Goal: Use online tool/utility: Utilize a website feature to perform a specific function

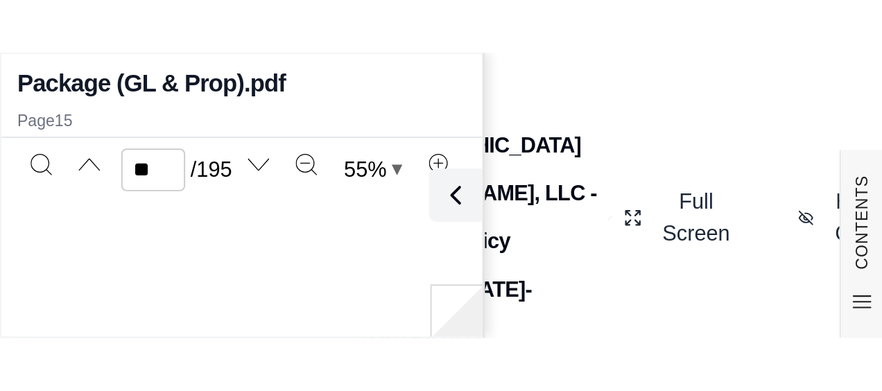
scroll to position [4197, 0]
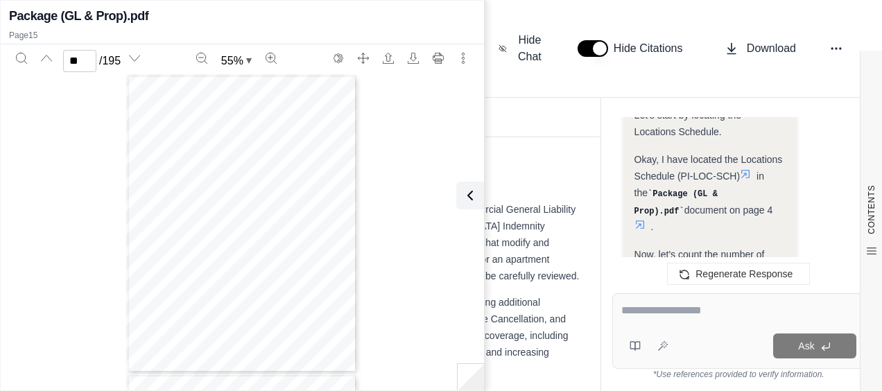
type input "**"
click at [459, 148] on textarea at bounding box center [739, 310] width 235 height 17
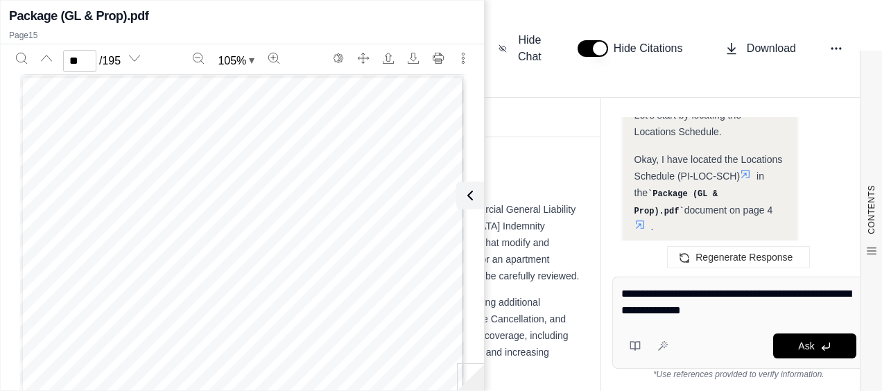
type textarea "**********"
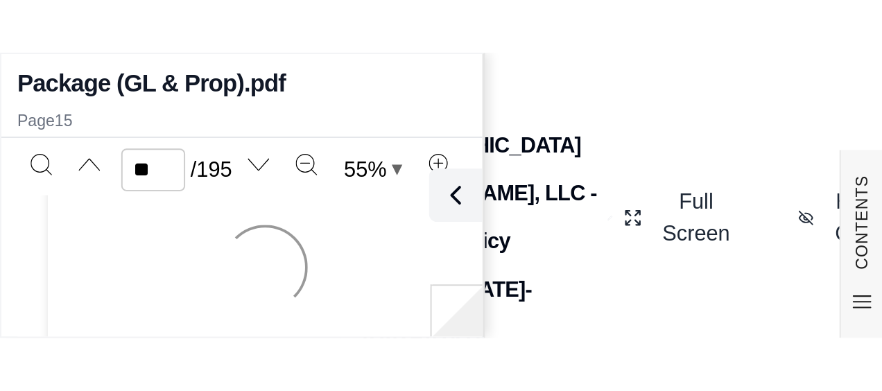
scroll to position [4196, 0]
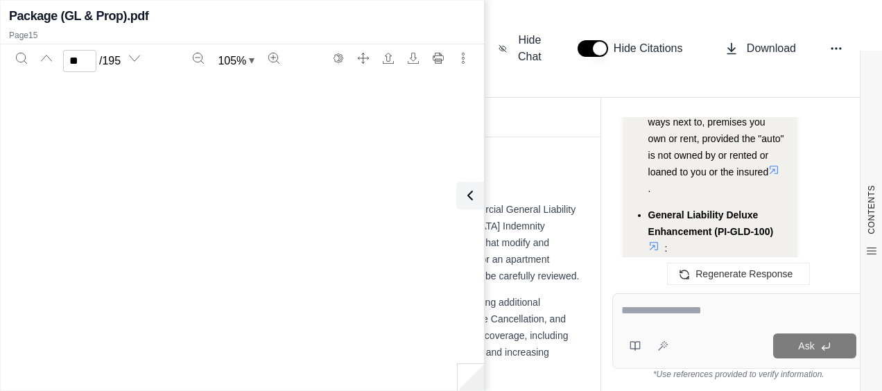
type input "**"
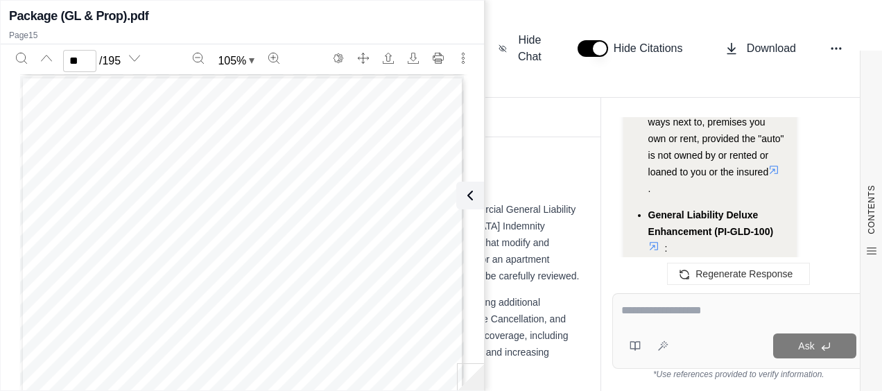
drag, startPoint x: 479, startPoint y: 192, endPoint x: 428, endPoint y: 182, distance: 51.7
click at [459, 148] on button at bounding box center [470, 196] width 28 height 28
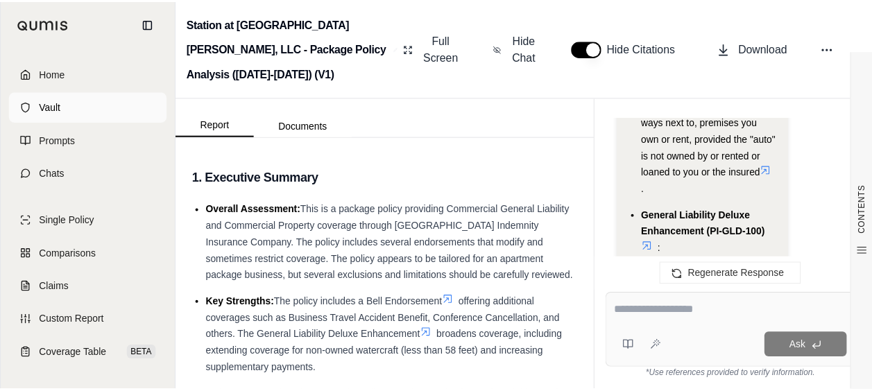
scroll to position [63303, 0]
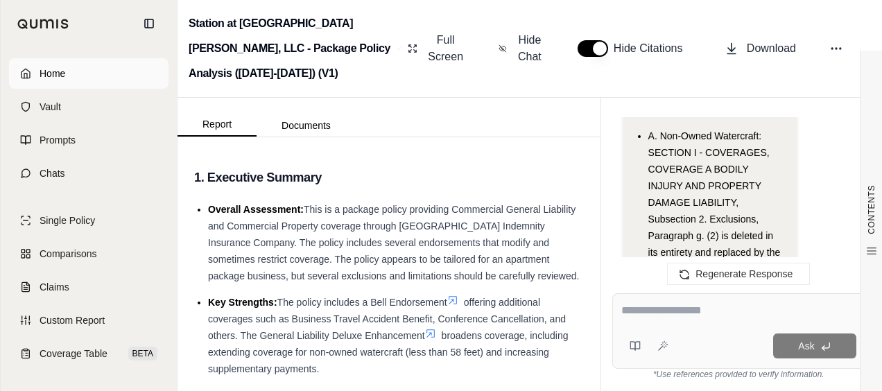
click at [71, 78] on link "Home" at bounding box center [89, 73] width 160 height 31
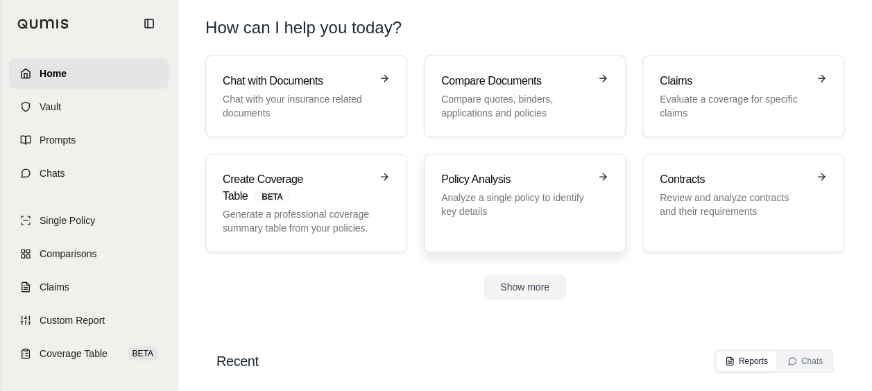
click at [459, 148] on p "Analyze a single policy to identify key details" at bounding box center [515, 205] width 148 height 28
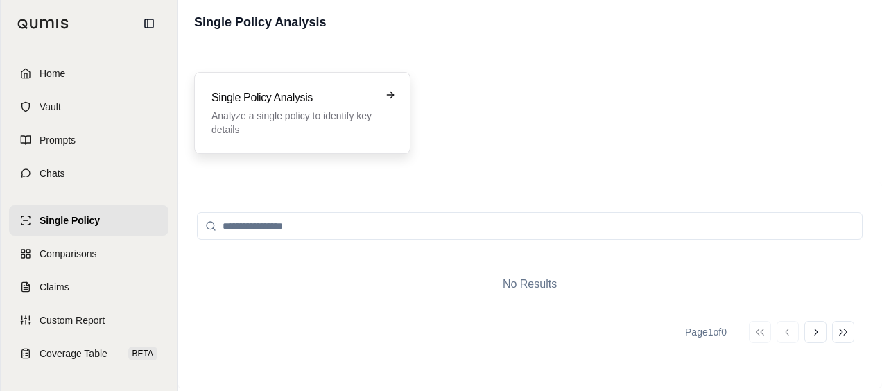
click at [313, 112] on p "Analyze a single policy to identify key details" at bounding box center [293, 123] width 162 height 28
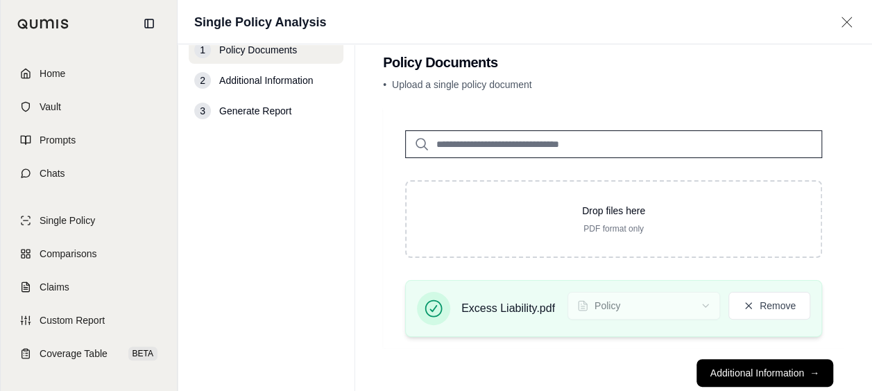
scroll to position [53, 0]
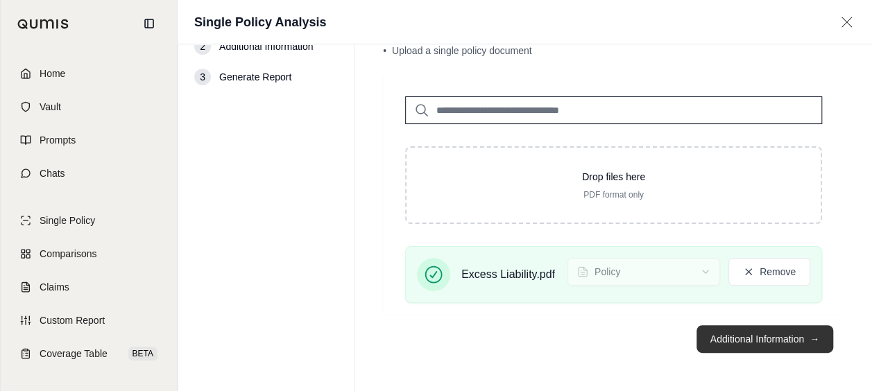
click at [459, 148] on button "Additional Information →" at bounding box center [765, 339] width 137 height 28
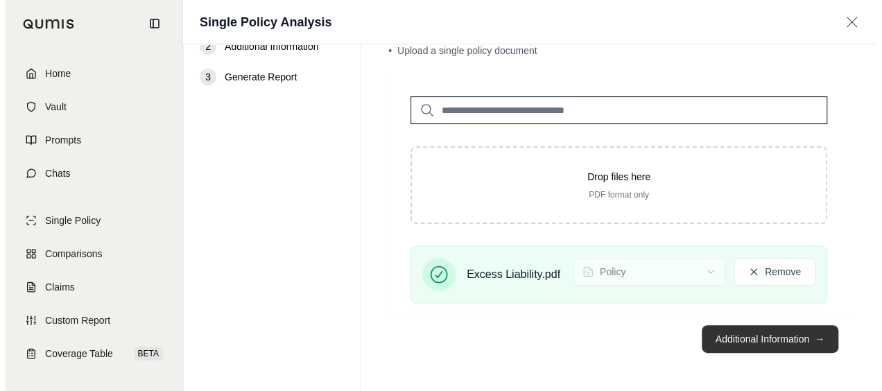
scroll to position [0, 0]
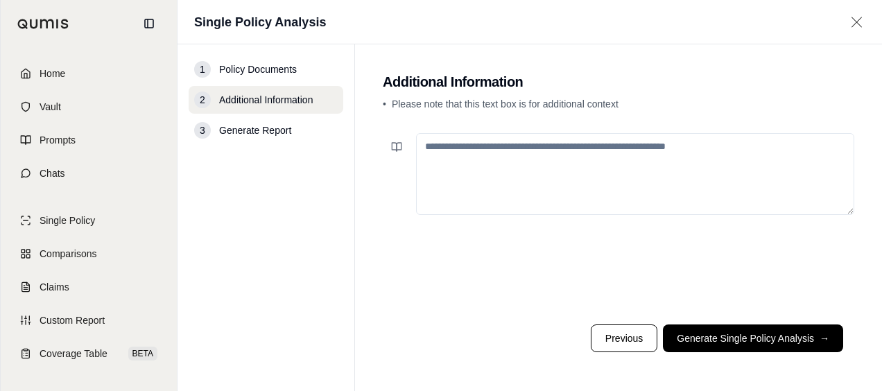
click at [459, 148] on footer "Previous Generate Single Policy Analysis →" at bounding box center [619, 339] width 472 height 50
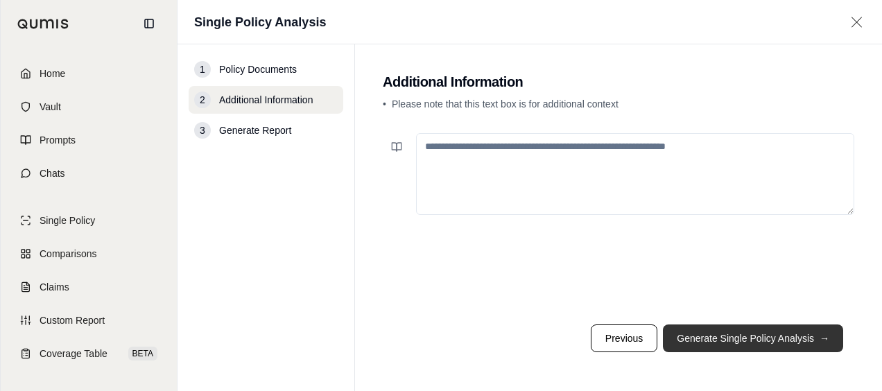
click at [459, 148] on button "Generate Single Policy Analysis →" at bounding box center [753, 339] width 180 height 28
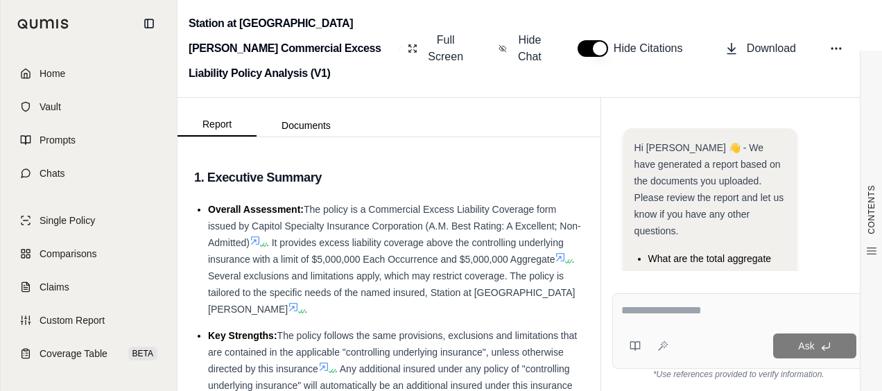
scroll to position [79, 0]
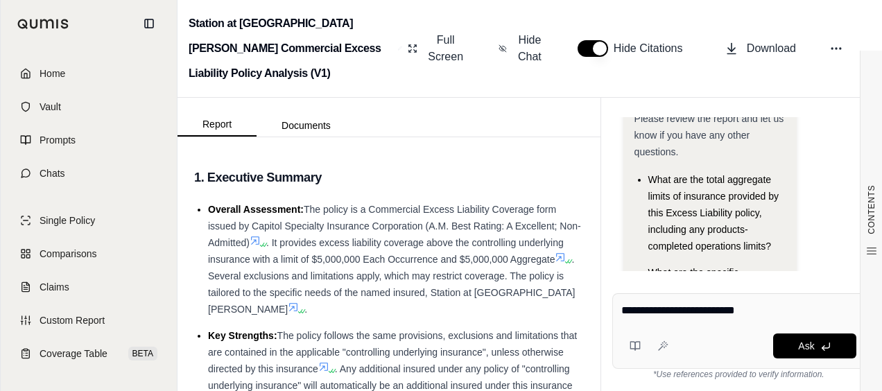
type textarea "**********"
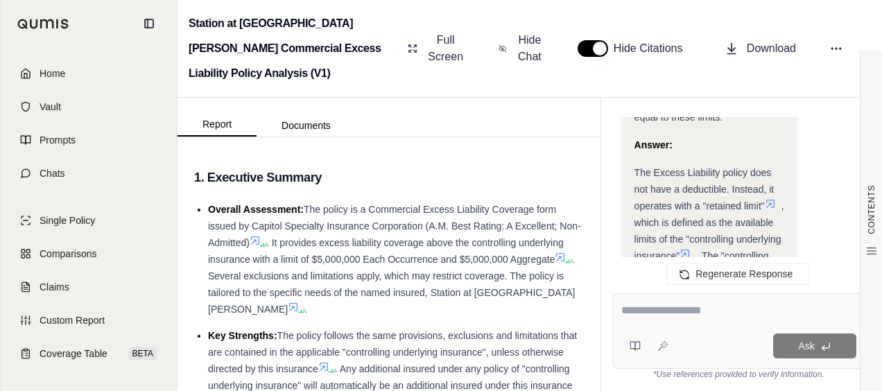
scroll to position [1990, 0]
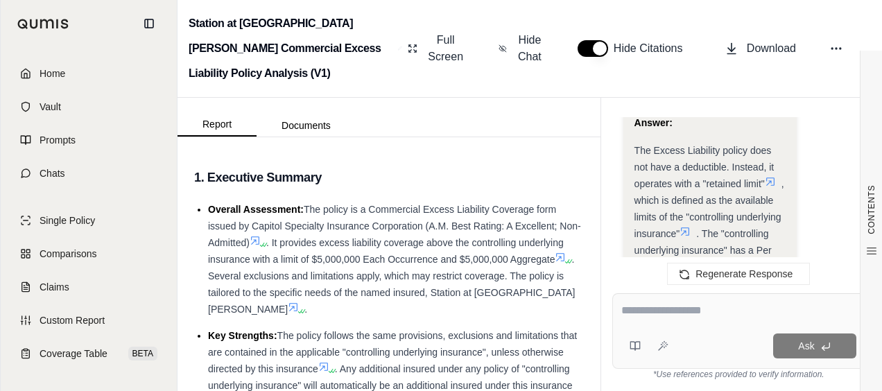
click at [459, 148] on textarea at bounding box center [739, 310] width 235 height 17
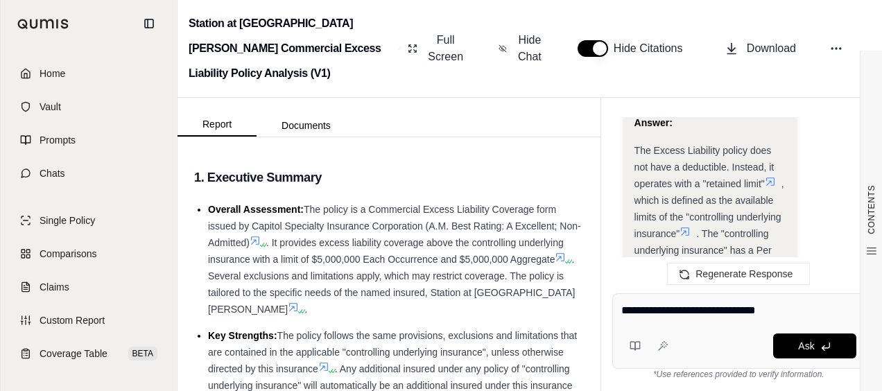
type textarea "**********"
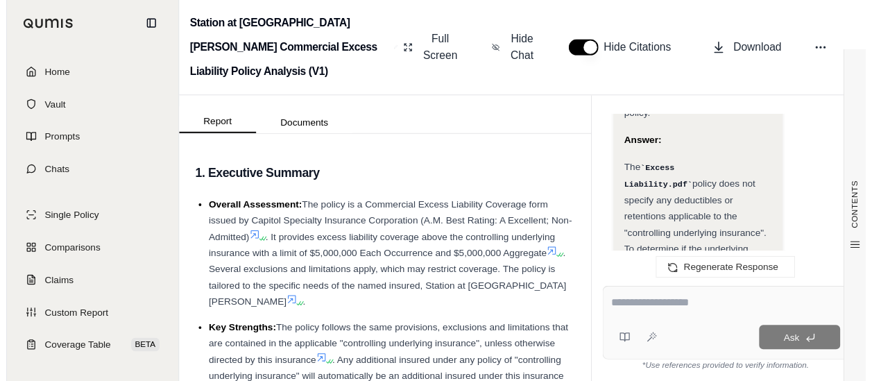
scroll to position [3618, 0]
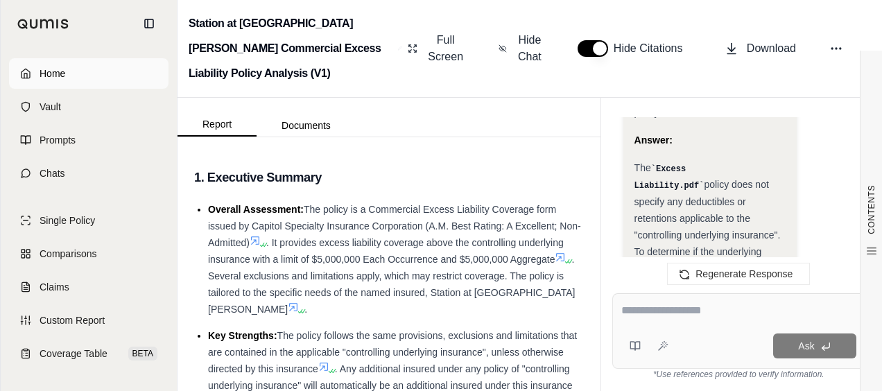
click at [57, 76] on span "Home" at bounding box center [53, 74] width 26 height 14
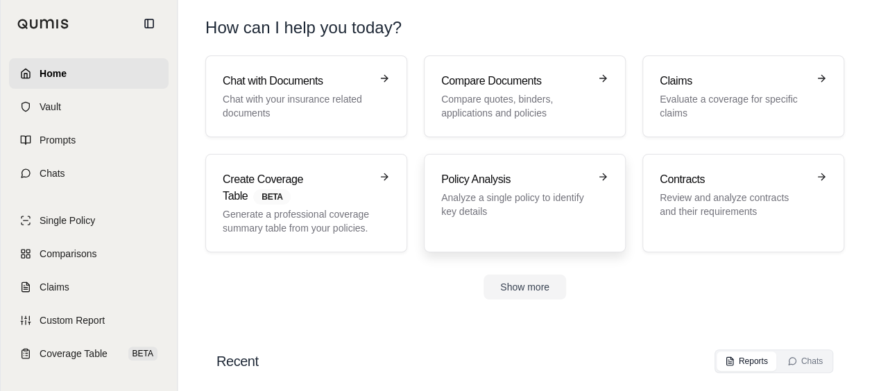
click at [459, 148] on h3 "Policy Analysis" at bounding box center [515, 179] width 148 height 17
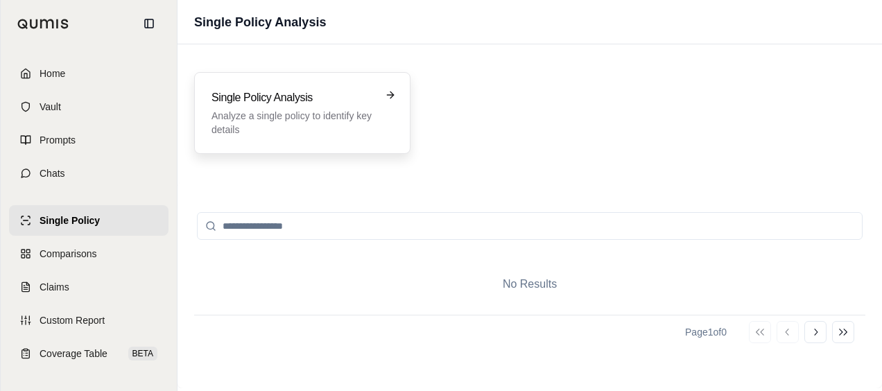
click at [256, 123] on p "Analyze a single policy to identify key details" at bounding box center [293, 123] width 162 height 28
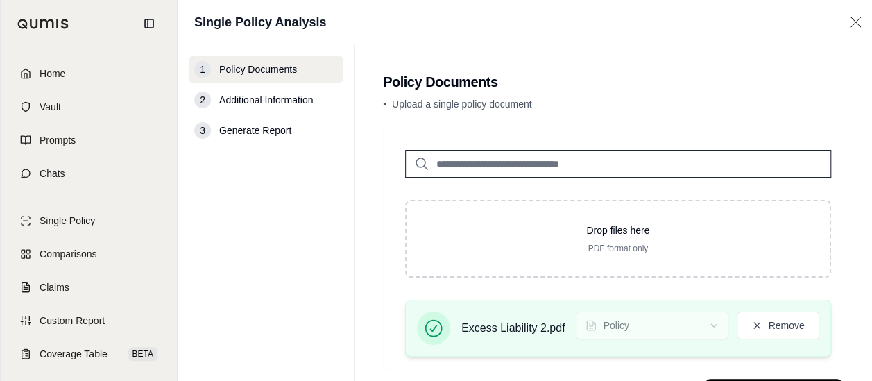
scroll to position [64, 0]
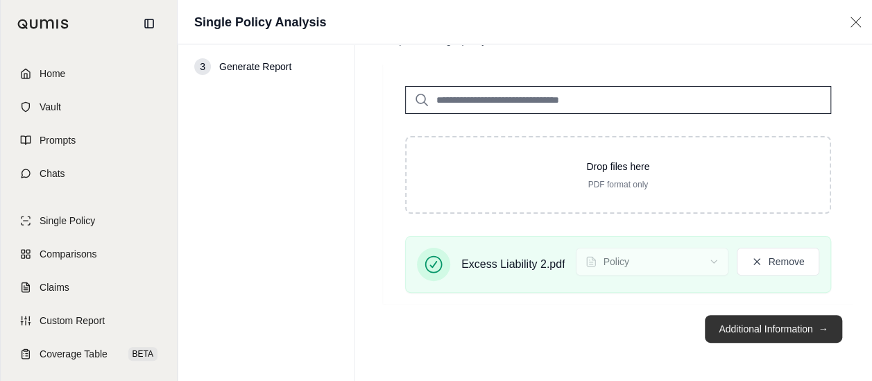
click at [459, 148] on button "Additional Information →" at bounding box center [773, 329] width 137 height 28
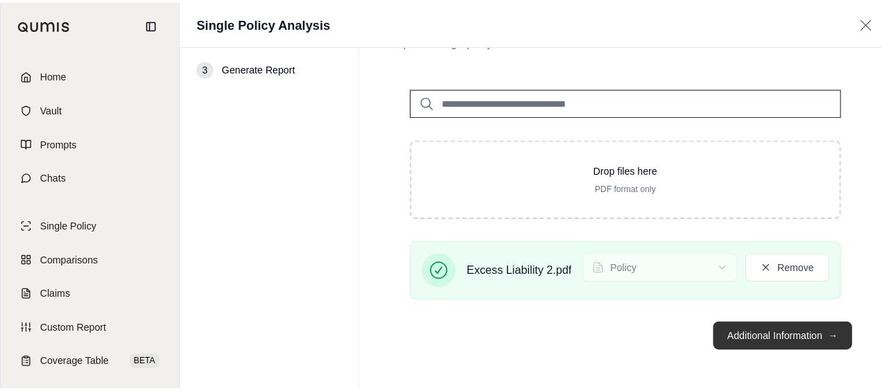
scroll to position [0, 0]
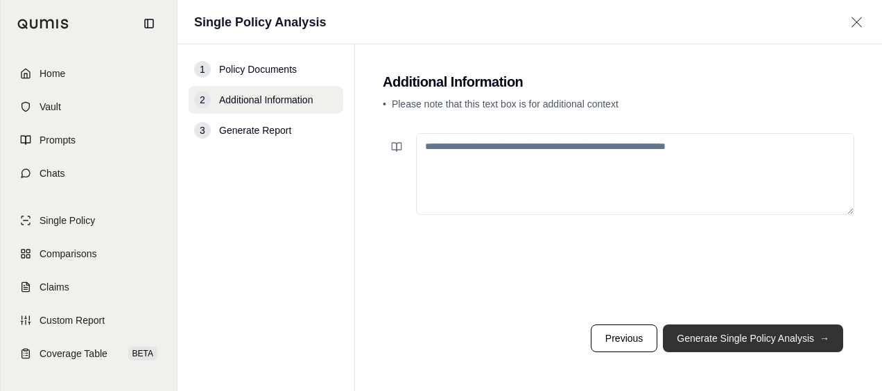
click at [459, 148] on button "Generate Single Policy Analysis →" at bounding box center [753, 339] width 180 height 28
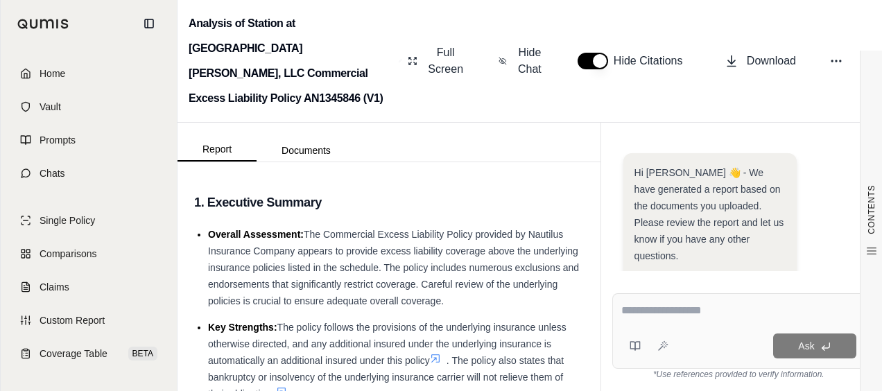
scroll to position [232, 0]
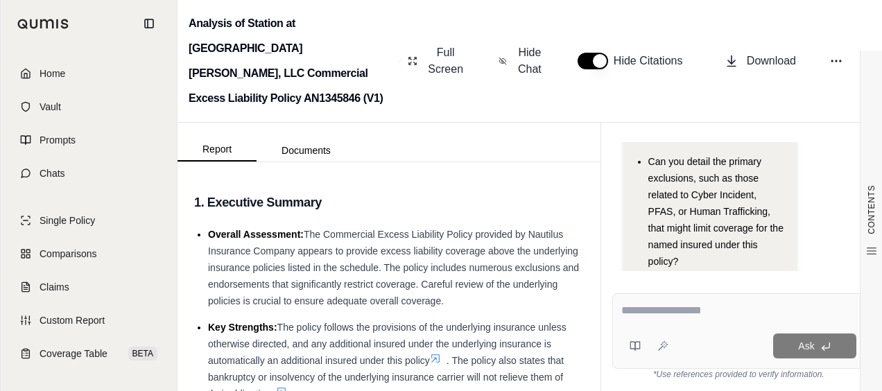
drag, startPoint x: 630, startPoint y: 307, endPoint x: 615, endPoint y: 307, distance: 14.6
click at [459, 148] on textarea at bounding box center [739, 310] width 235 height 17
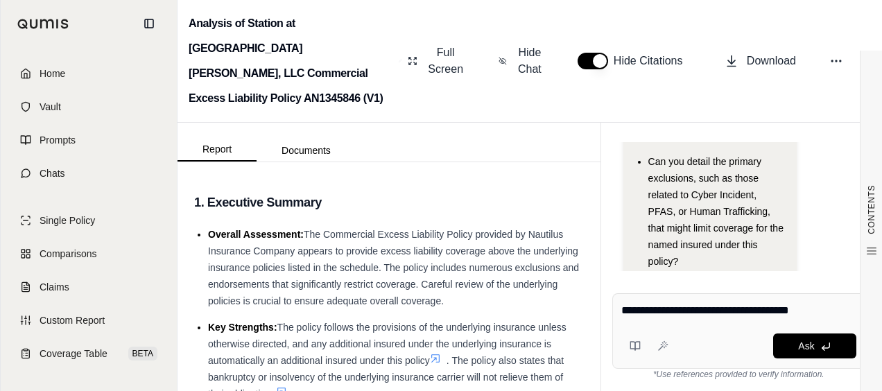
type textarea "**********"
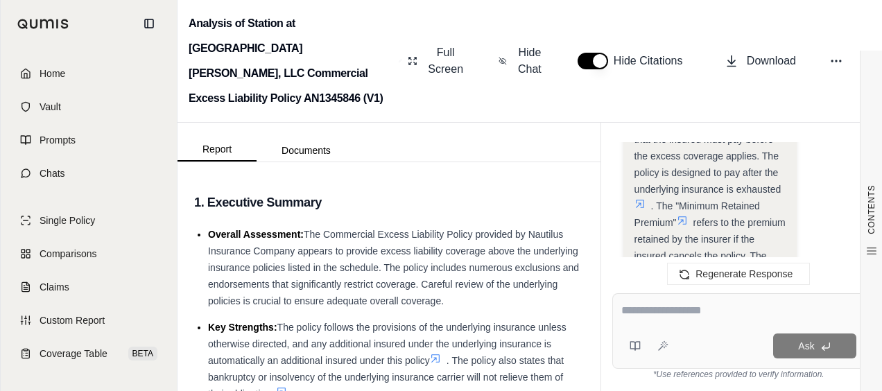
scroll to position [2048, 0]
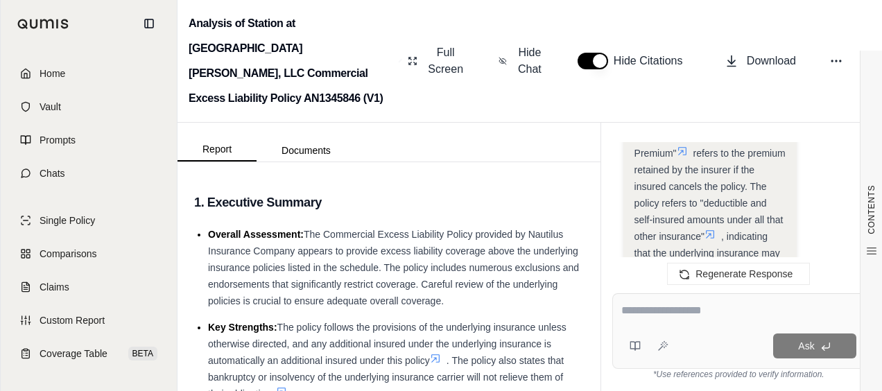
click at [459, 148] on textarea at bounding box center [739, 310] width 235 height 17
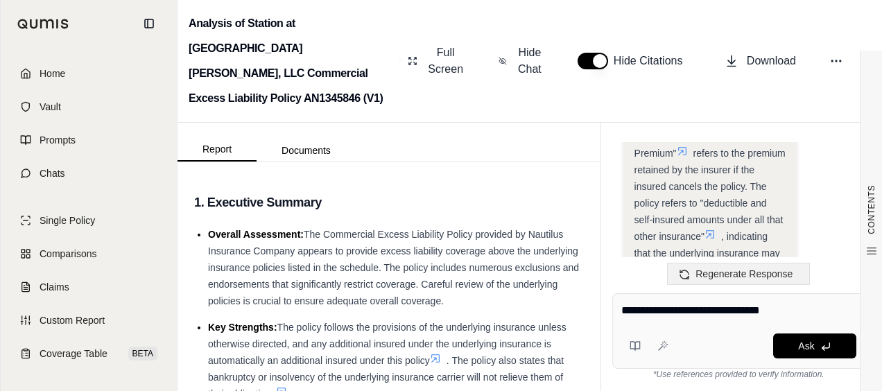
type textarea "**********"
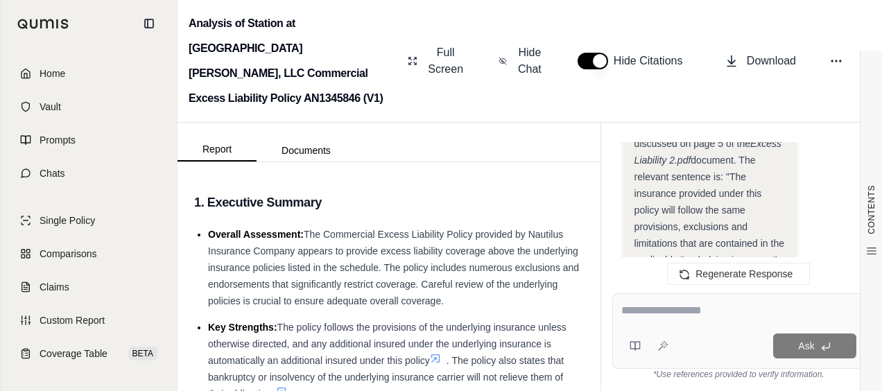
scroll to position [3211, 0]
click at [459, 148] on icon at bounding box center [685, 259] width 11 height 11
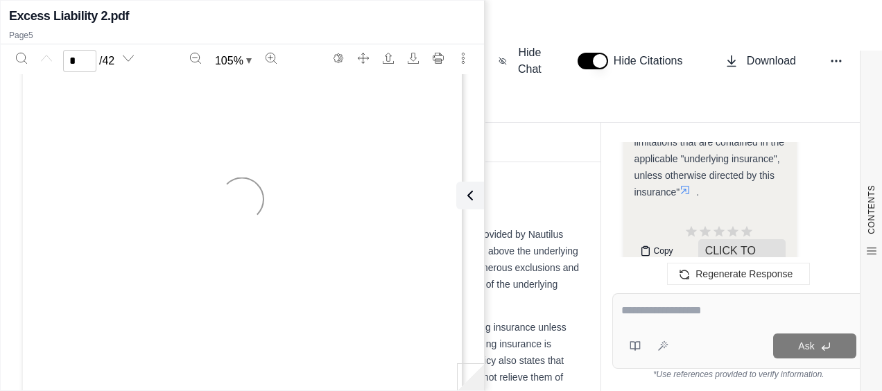
scroll to position [0, 0]
type input "*"
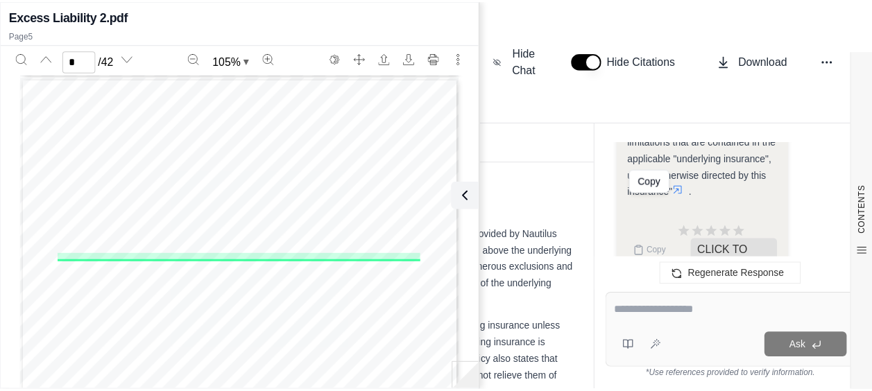
scroll to position [2302, 0]
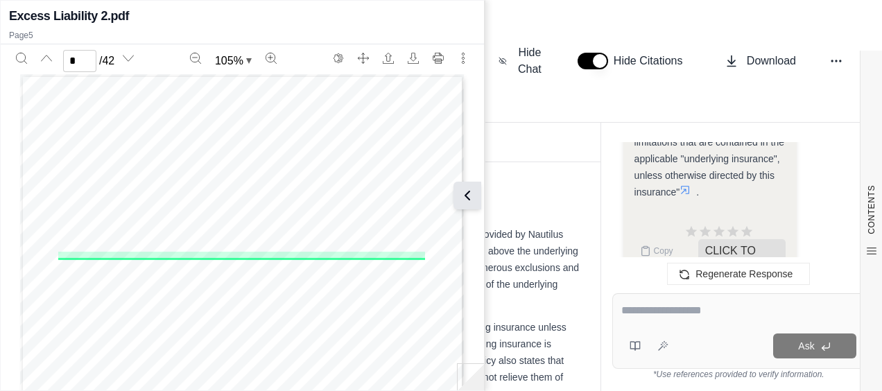
click at [459, 148] on icon at bounding box center [467, 195] width 17 height 17
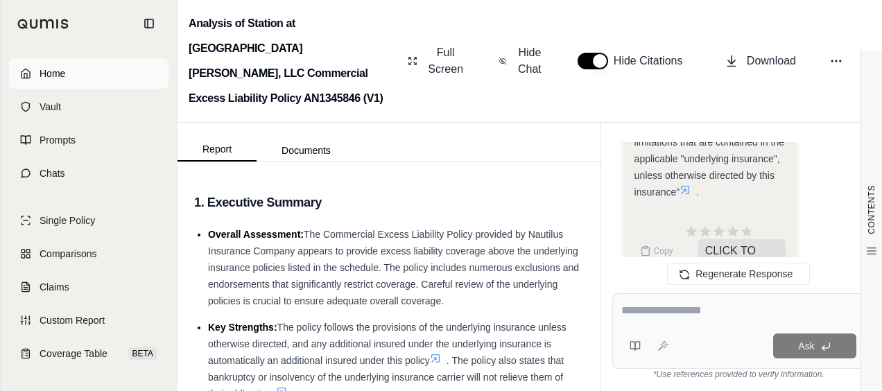
click at [89, 71] on link "Home" at bounding box center [89, 73] width 160 height 31
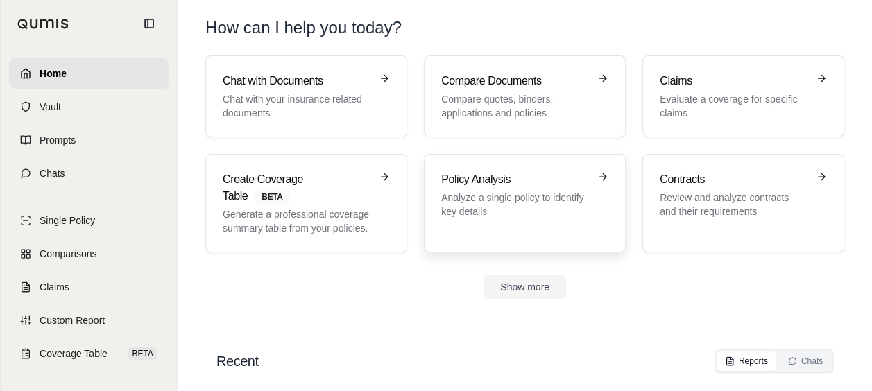
click at [459, 148] on h3 "Policy Analysis" at bounding box center [515, 179] width 148 height 17
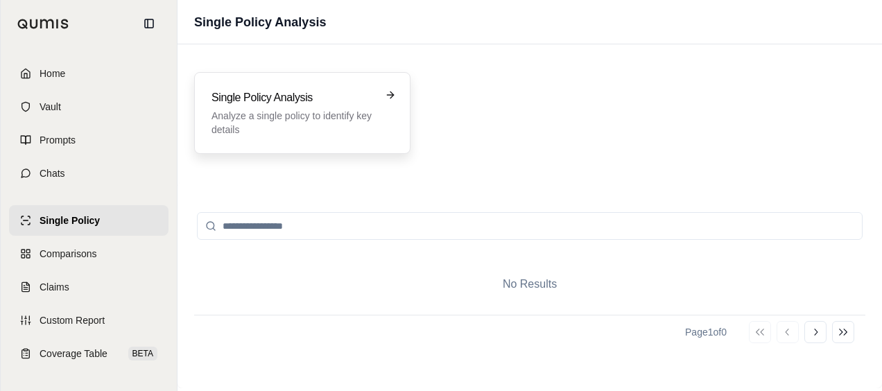
click at [342, 117] on p "Analyze a single policy to identify key details" at bounding box center [293, 123] width 162 height 28
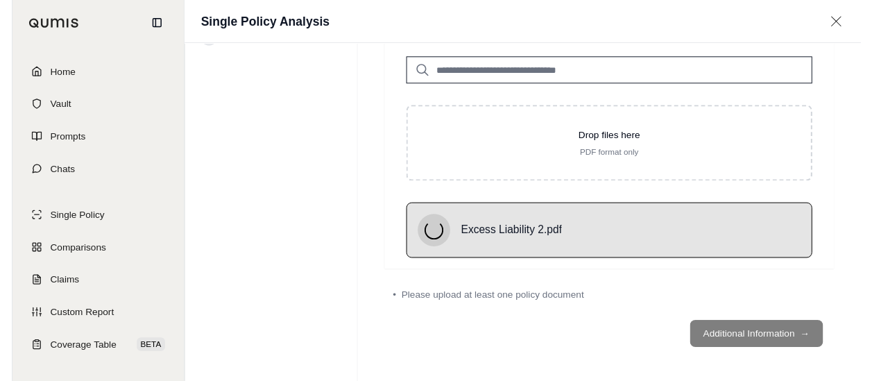
scroll to position [64, 0]
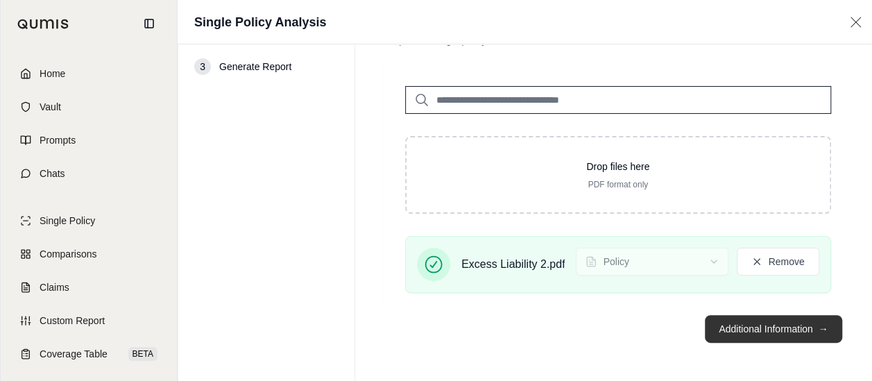
click at [459, 148] on button "Additional Information →" at bounding box center [773, 329] width 137 height 28
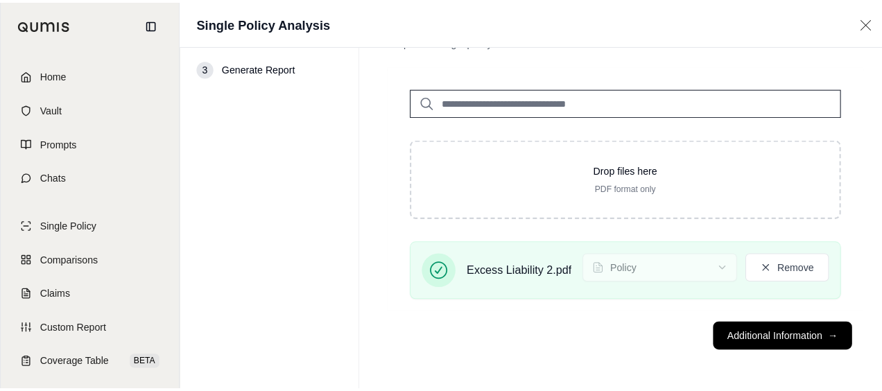
scroll to position [0, 0]
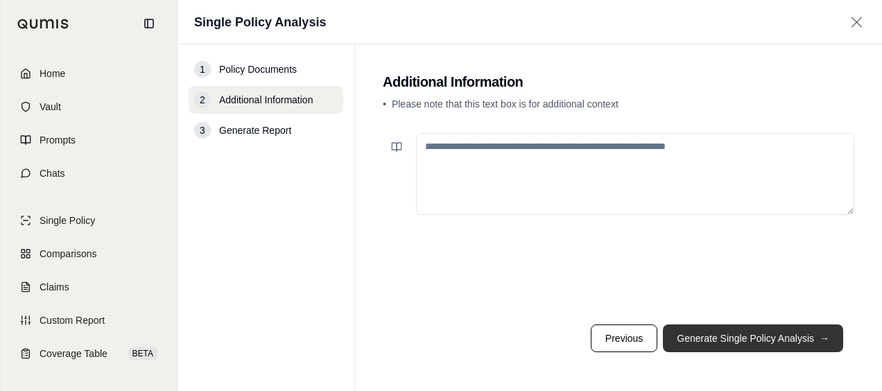
click at [459, 148] on button "Generate Single Policy Analysis →" at bounding box center [753, 339] width 180 height 28
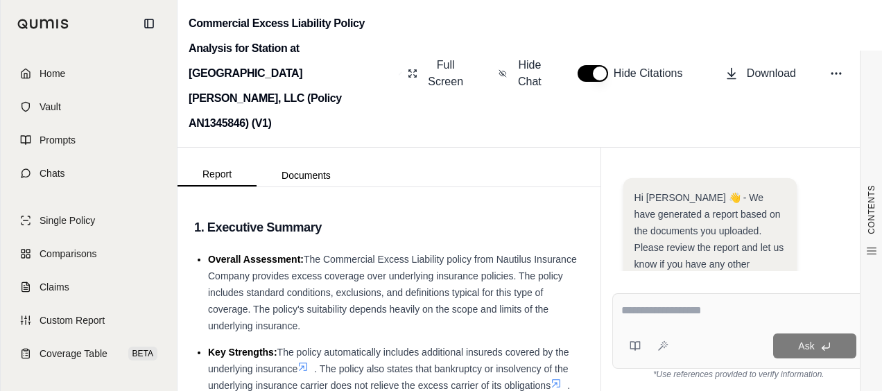
scroll to position [198, 0]
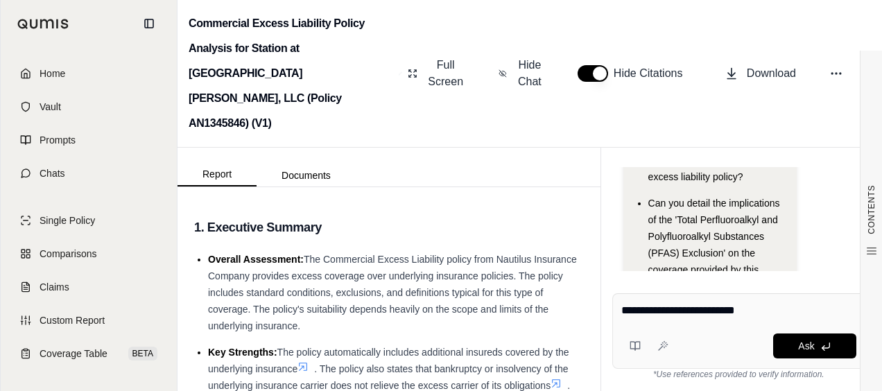
type textarea "**********"
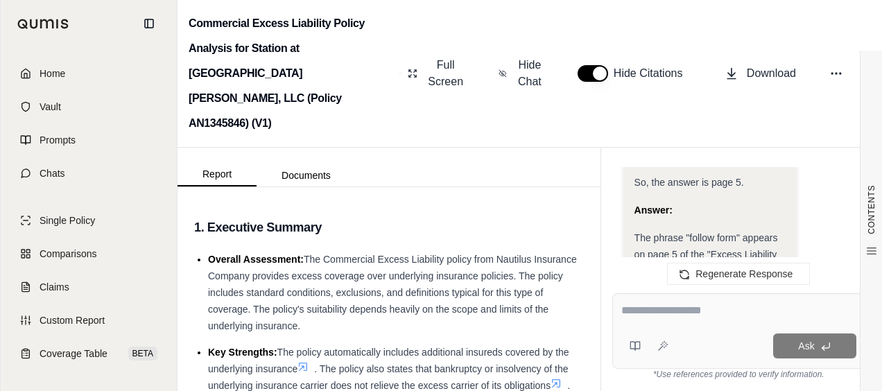
scroll to position [903, 0]
drag, startPoint x: 669, startPoint y: 315, endPoint x: 662, endPoint y: 323, distance: 10.8
click at [459, 148] on textarea at bounding box center [740, 310] width 236 height 17
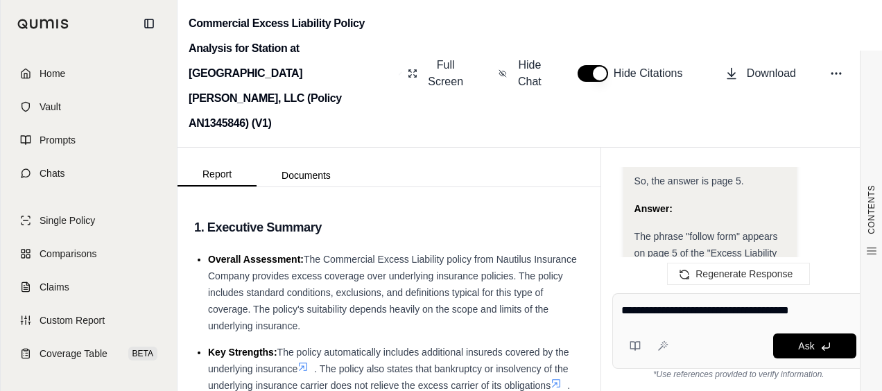
type textarea "**********"
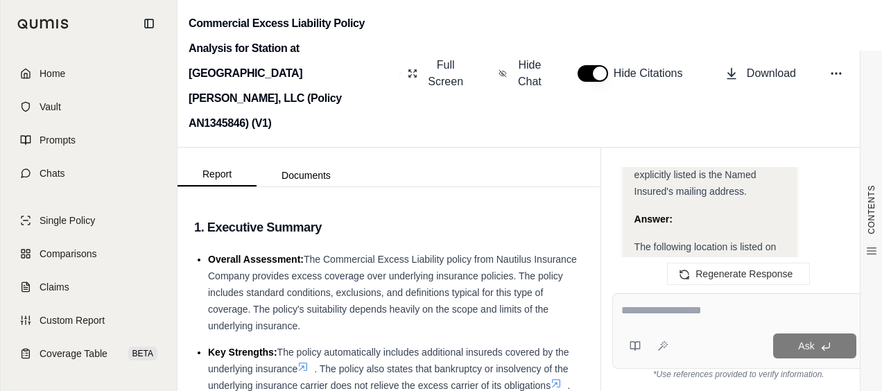
scroll to position [2019, 0]
